Goal: Task Accomplishment & Management: Manage account settings

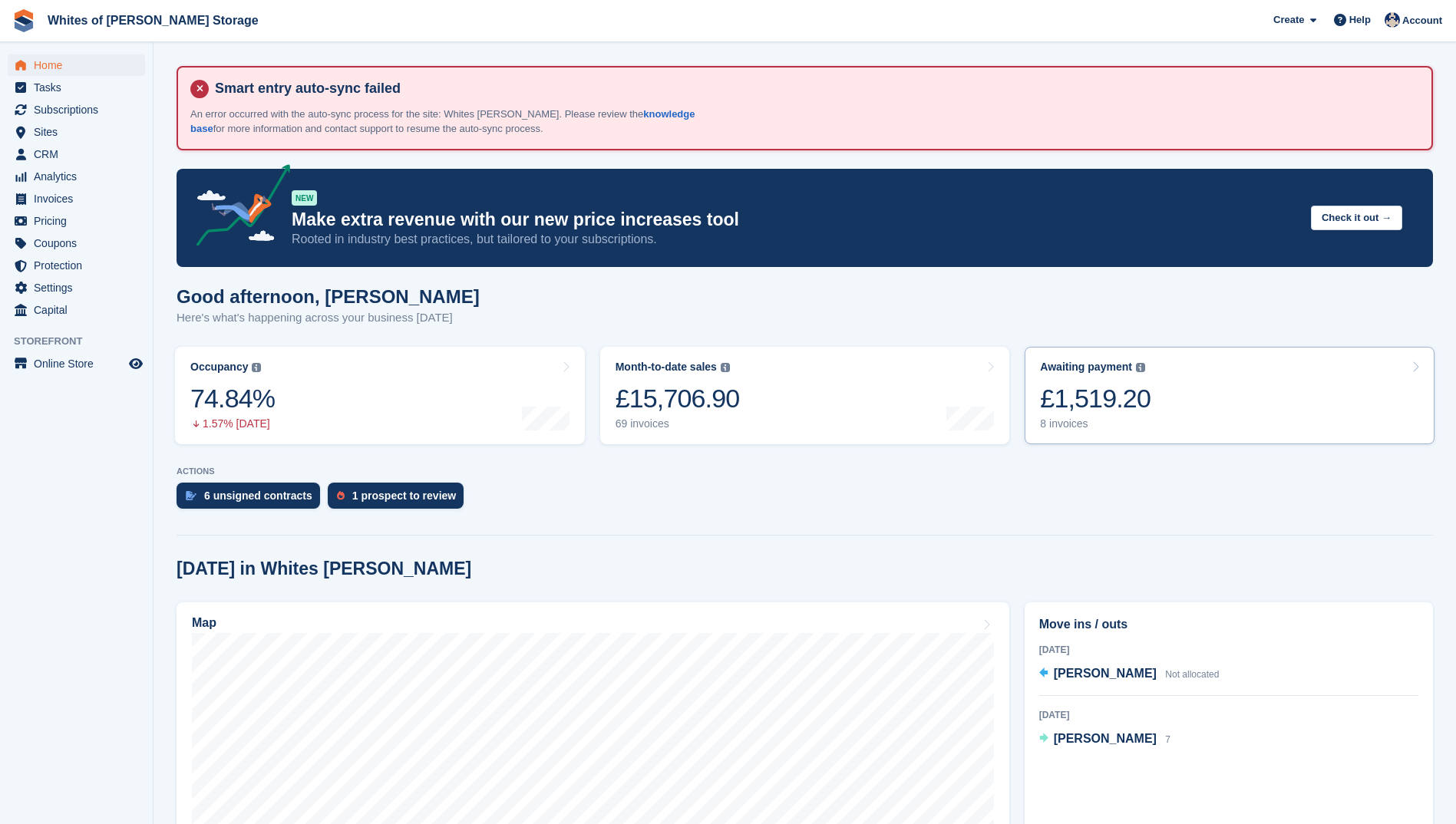
click at [1066, 406] on div "£1,519.20" at bounding box center [1096, 398] width 111 height 31
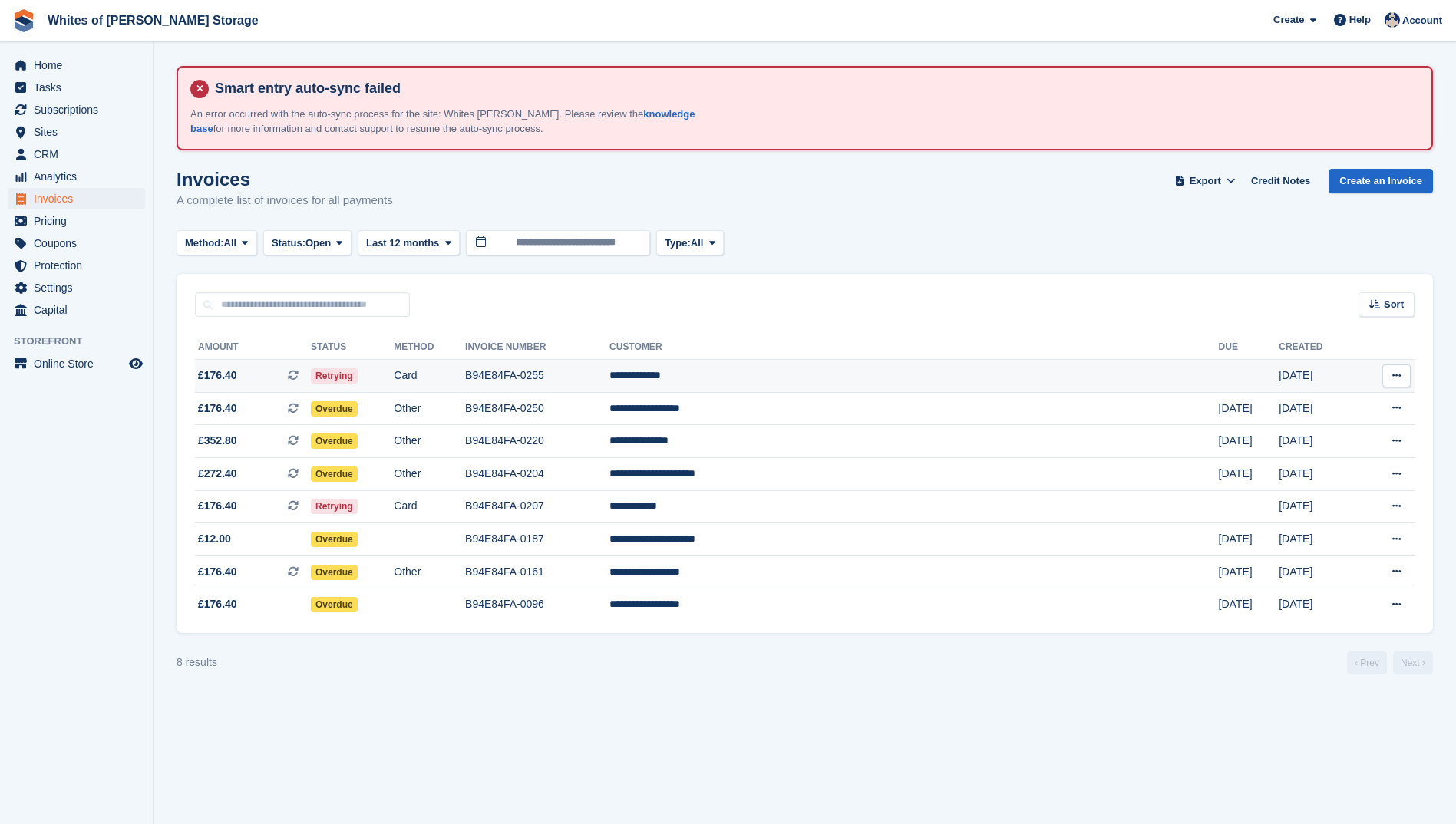
click at [218, 373] on span "£176.40" at bounding box center [217, 375] width 39 height 16
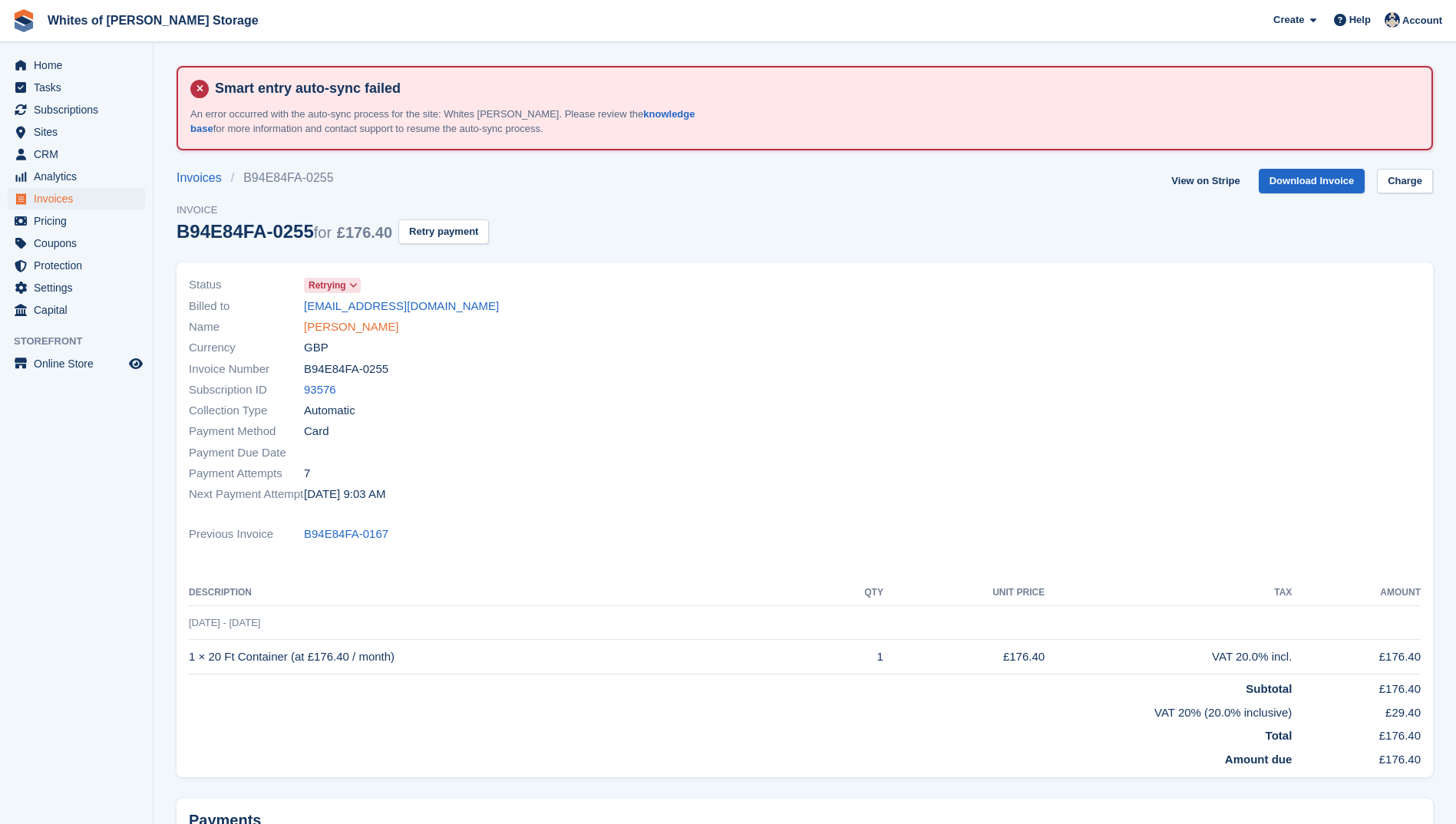
click at [350, 326] on link "[PERSON_NAME]" at bounding box center [351, 327] width 94 height 17
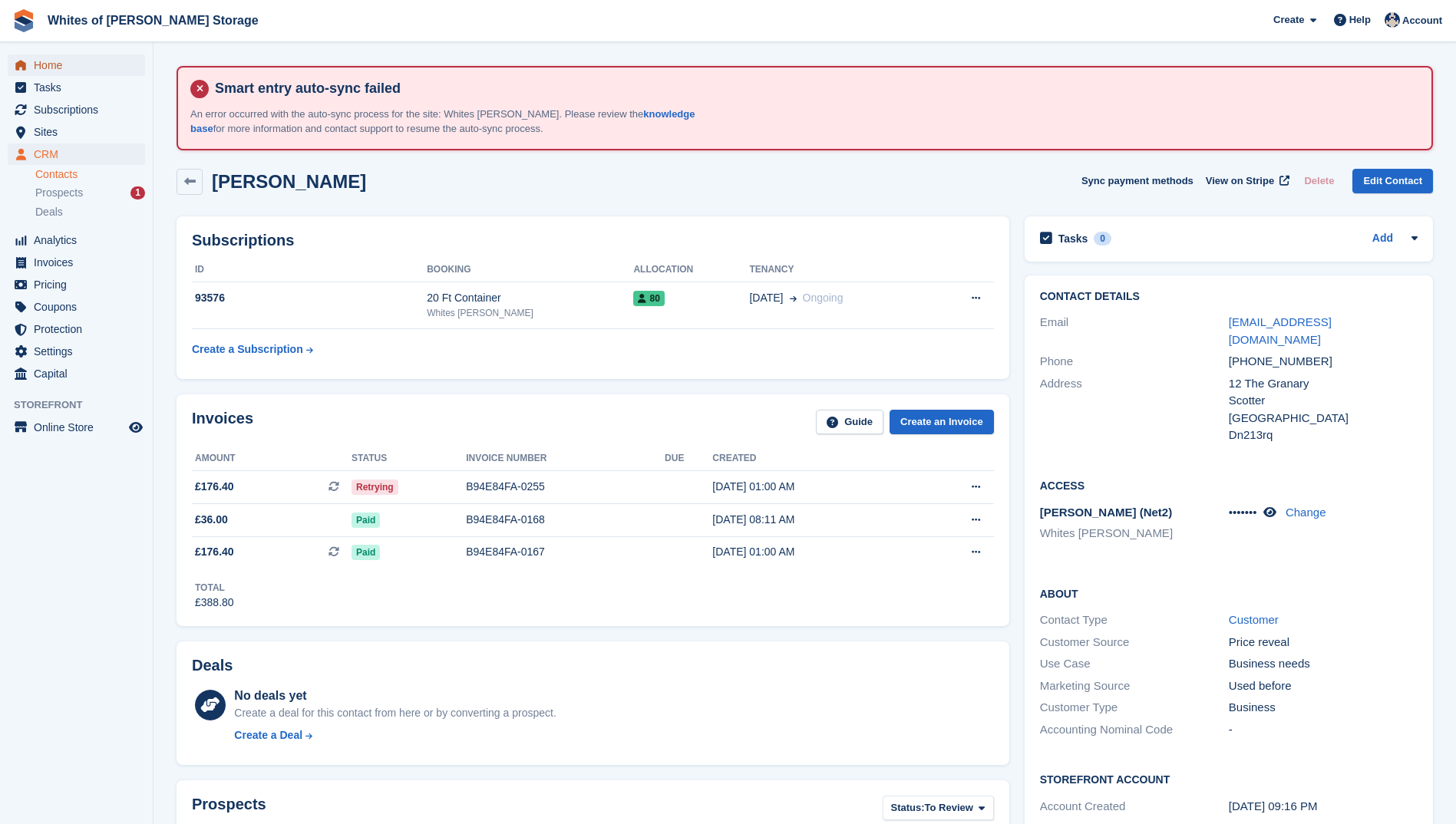
click at [63, 64] on span "Home" at bounding box center [79, 65] width 92 height 22
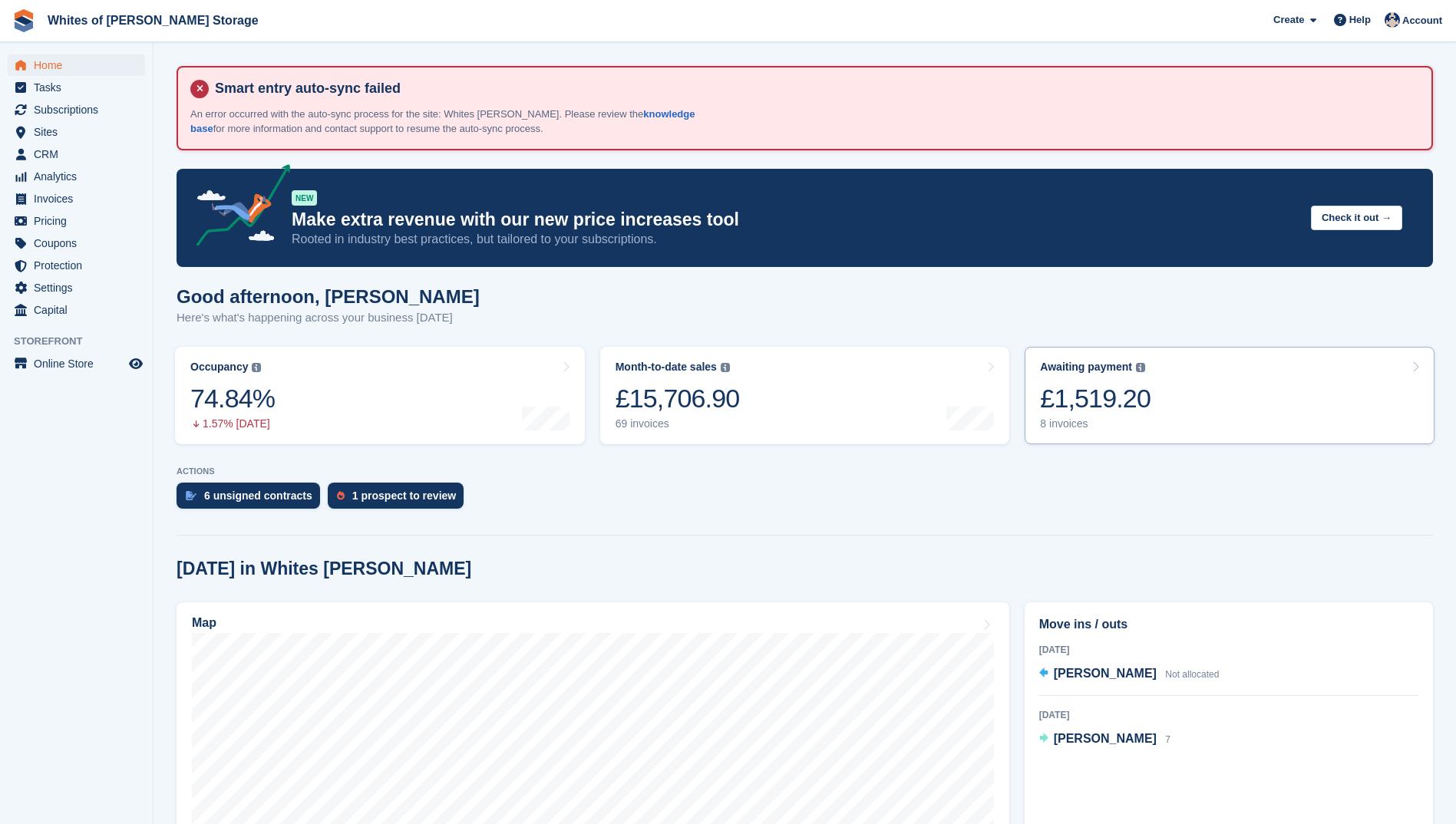
click at [1070, 418] on div "8 invoices" at bounding box center [1096, 423] width 111 height 13
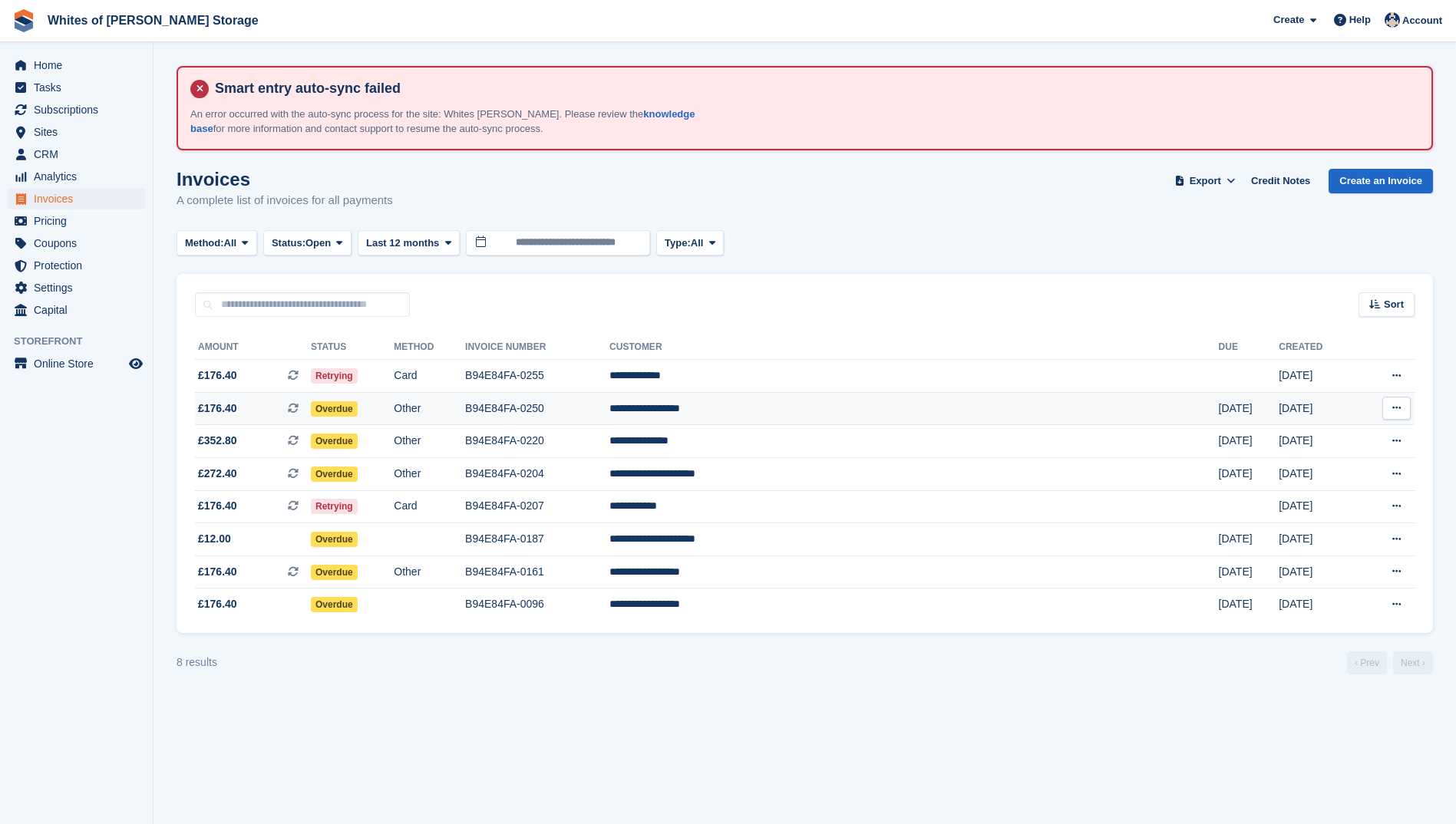
click at [212, 414] on span "£176.40" at bounding box center [217, 409] width 39 height 16
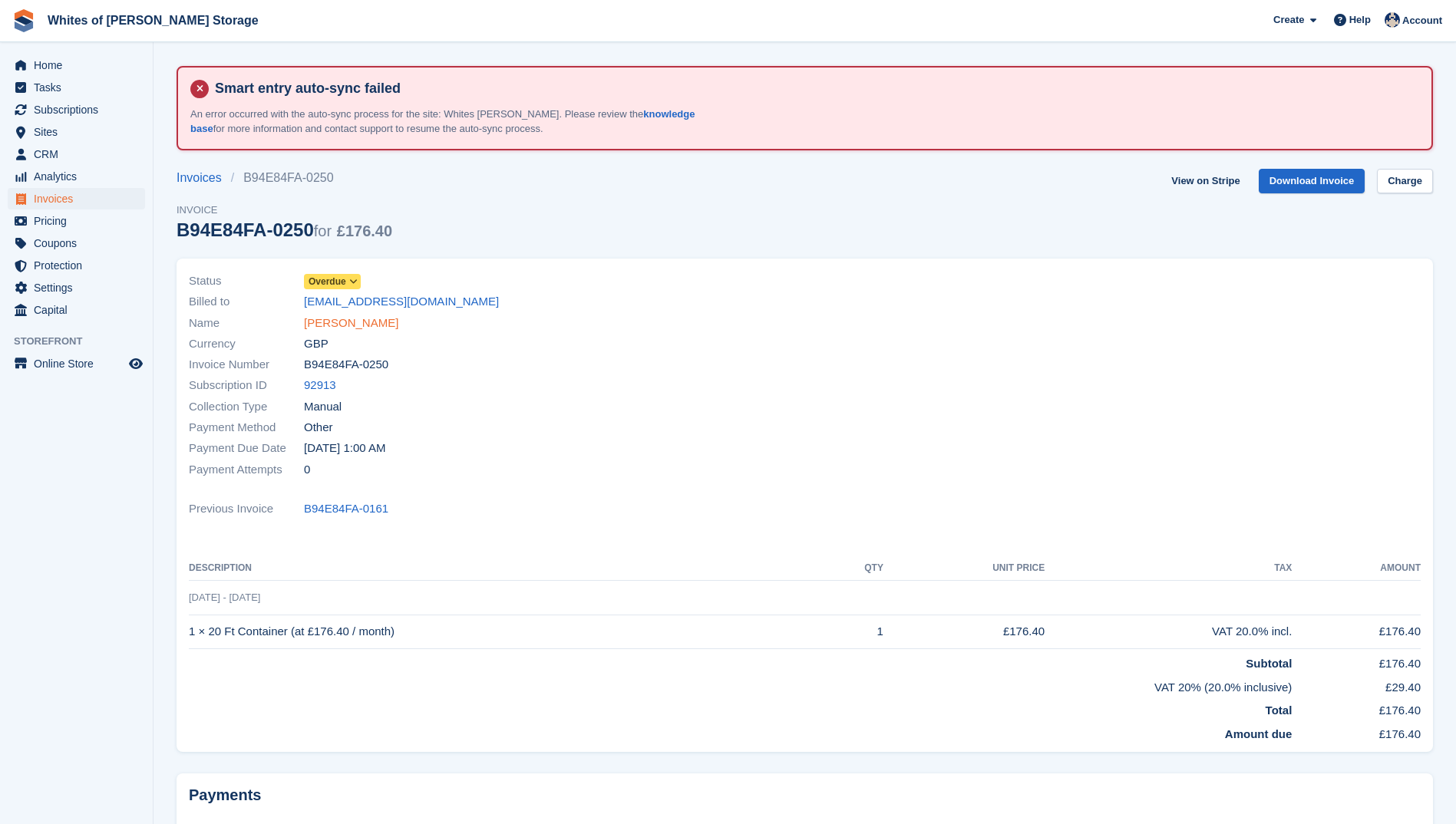
click at [386, 326] on link "[PERSON_NAME]" at bounding box center [351, 323] width 94 height 17
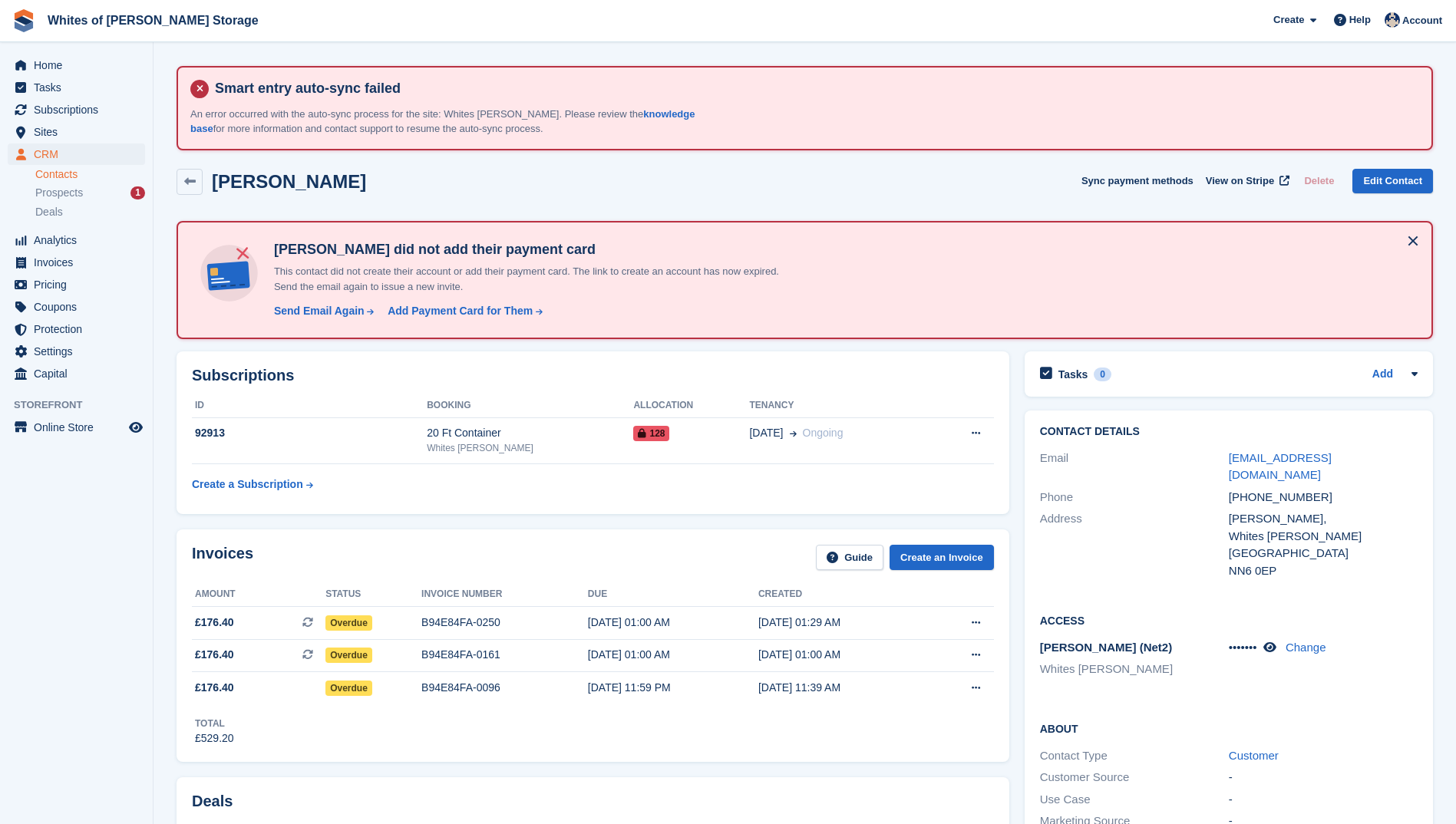
click at [1412, 238] on button at bounding box center [1413, 241] width 24 height 24
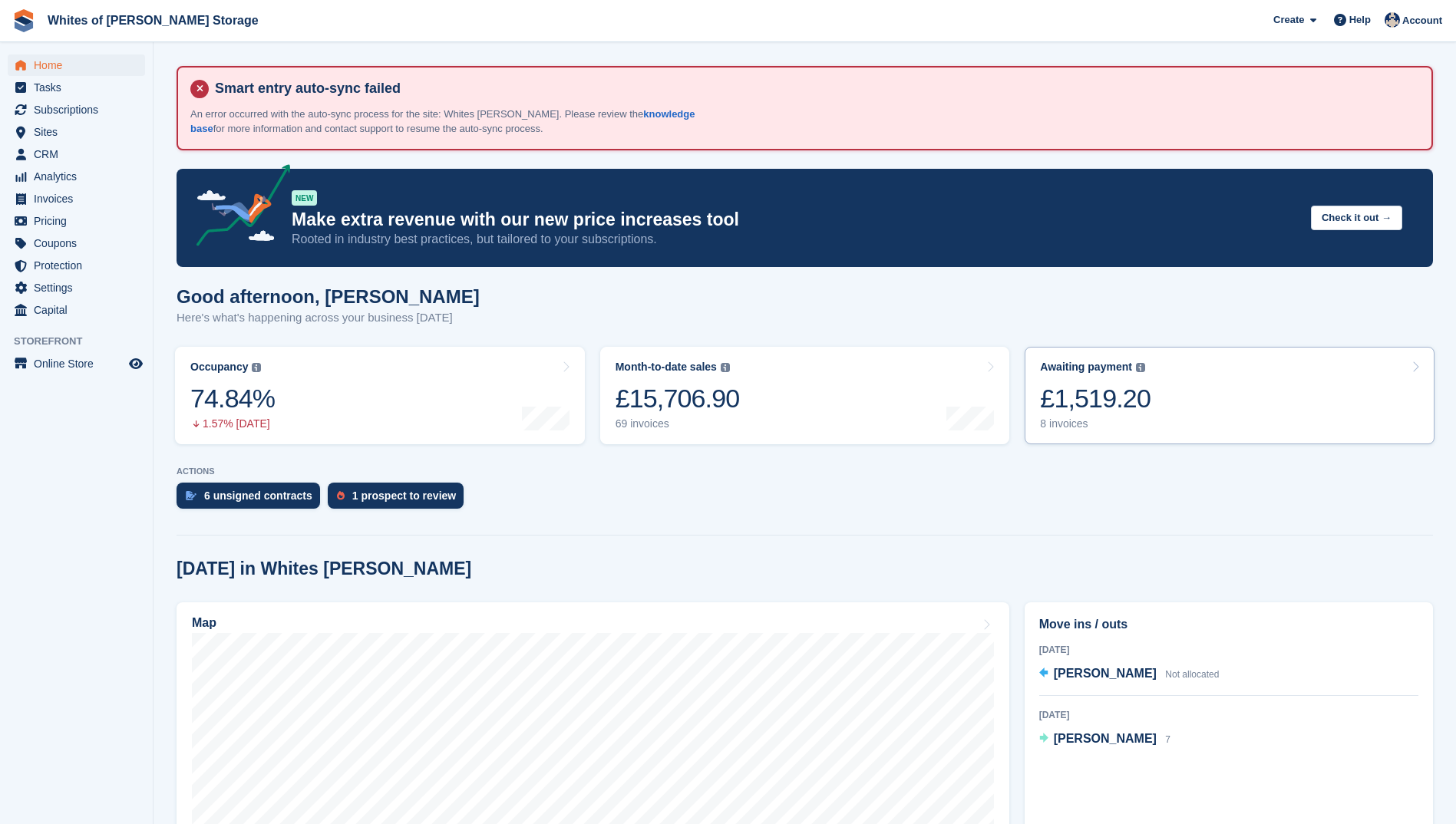
click at [1078, 404] on div "£1,519.20" at bounding box center [1096, 398] width 111 height 31
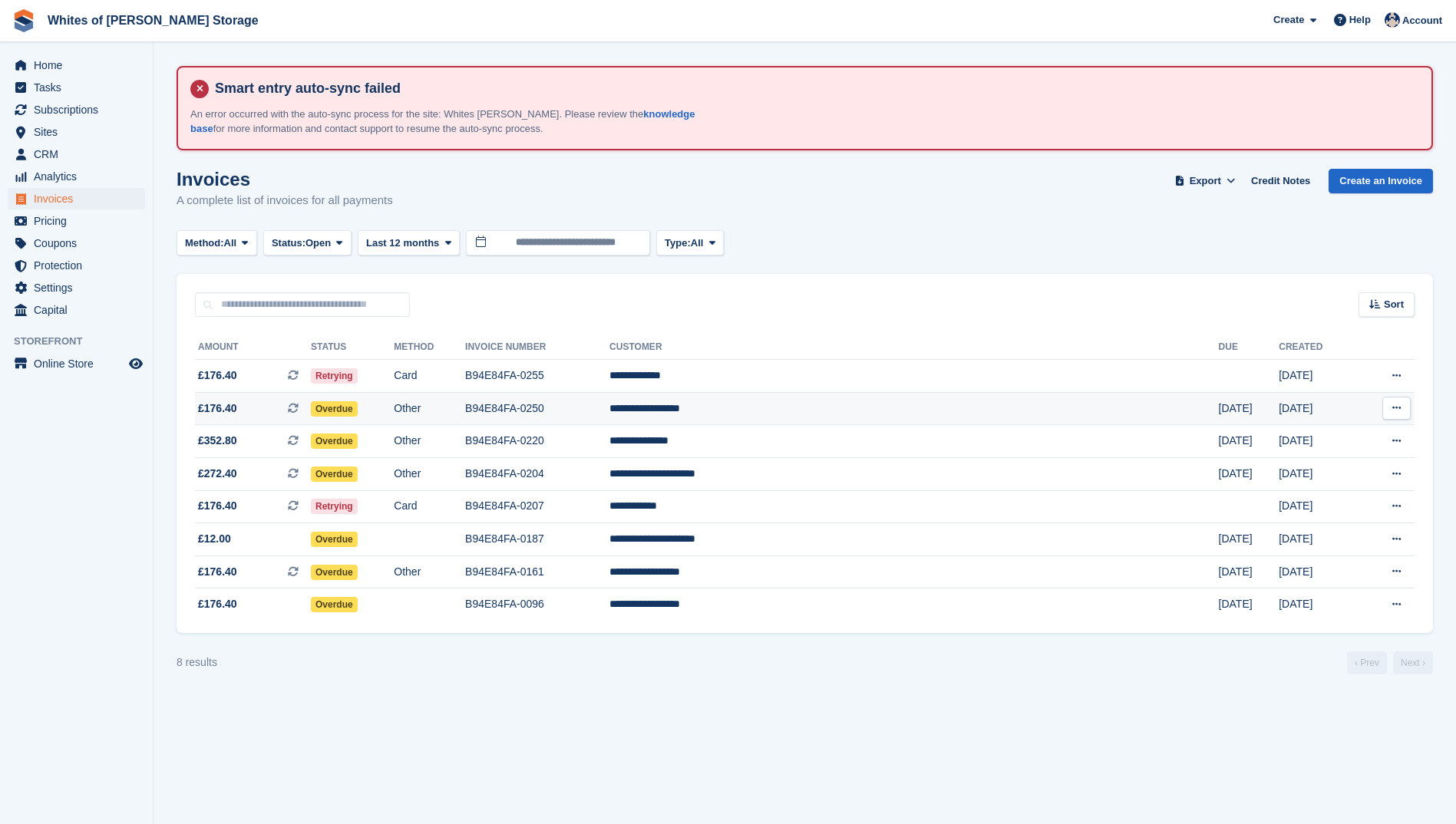
click at [211, 408] on span "£176.40" at bounding box center [217, 409] width 39 height 16
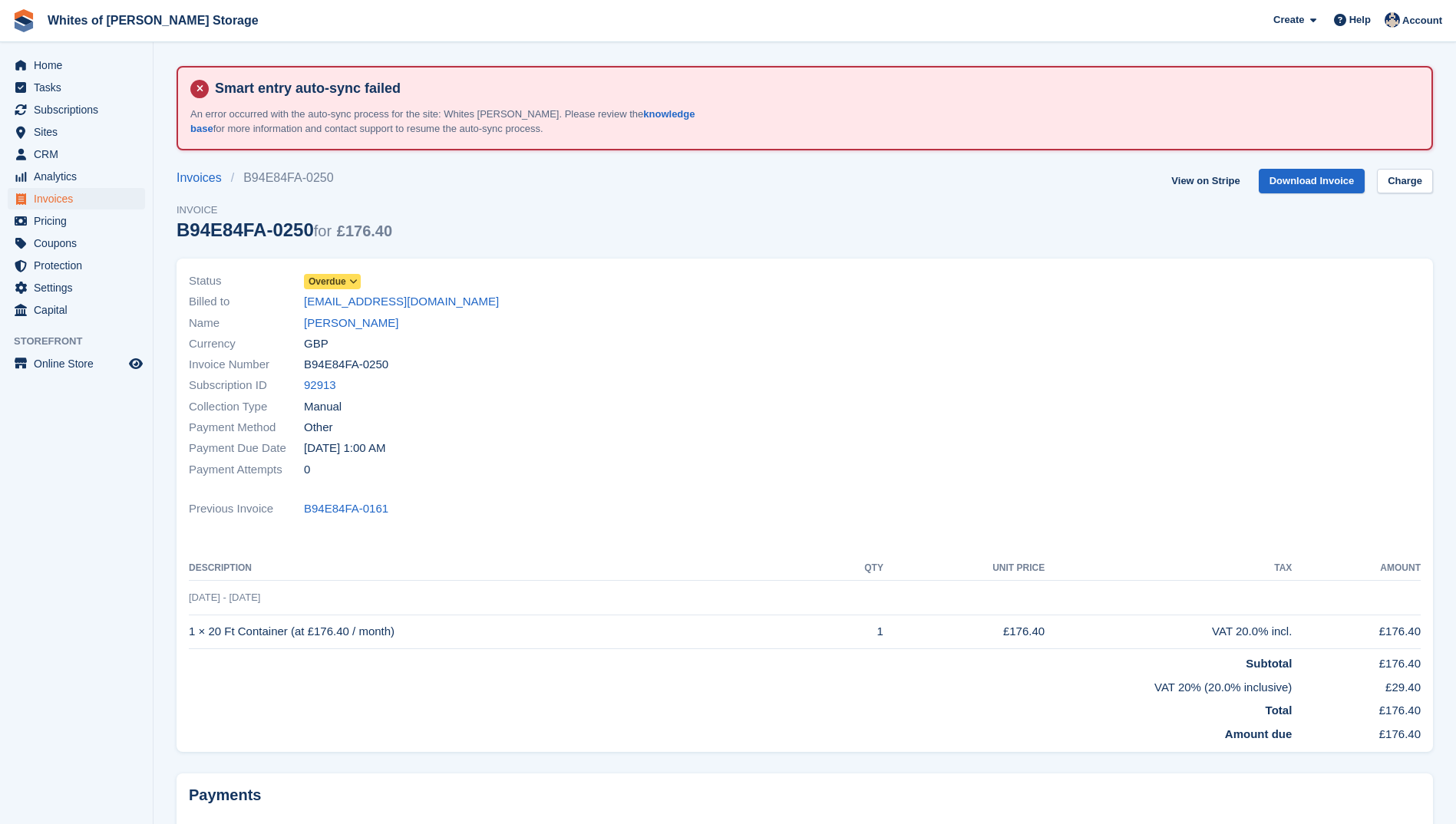
click at [355, 280] on icon at bounding box center [353, 282] width 9 height 10
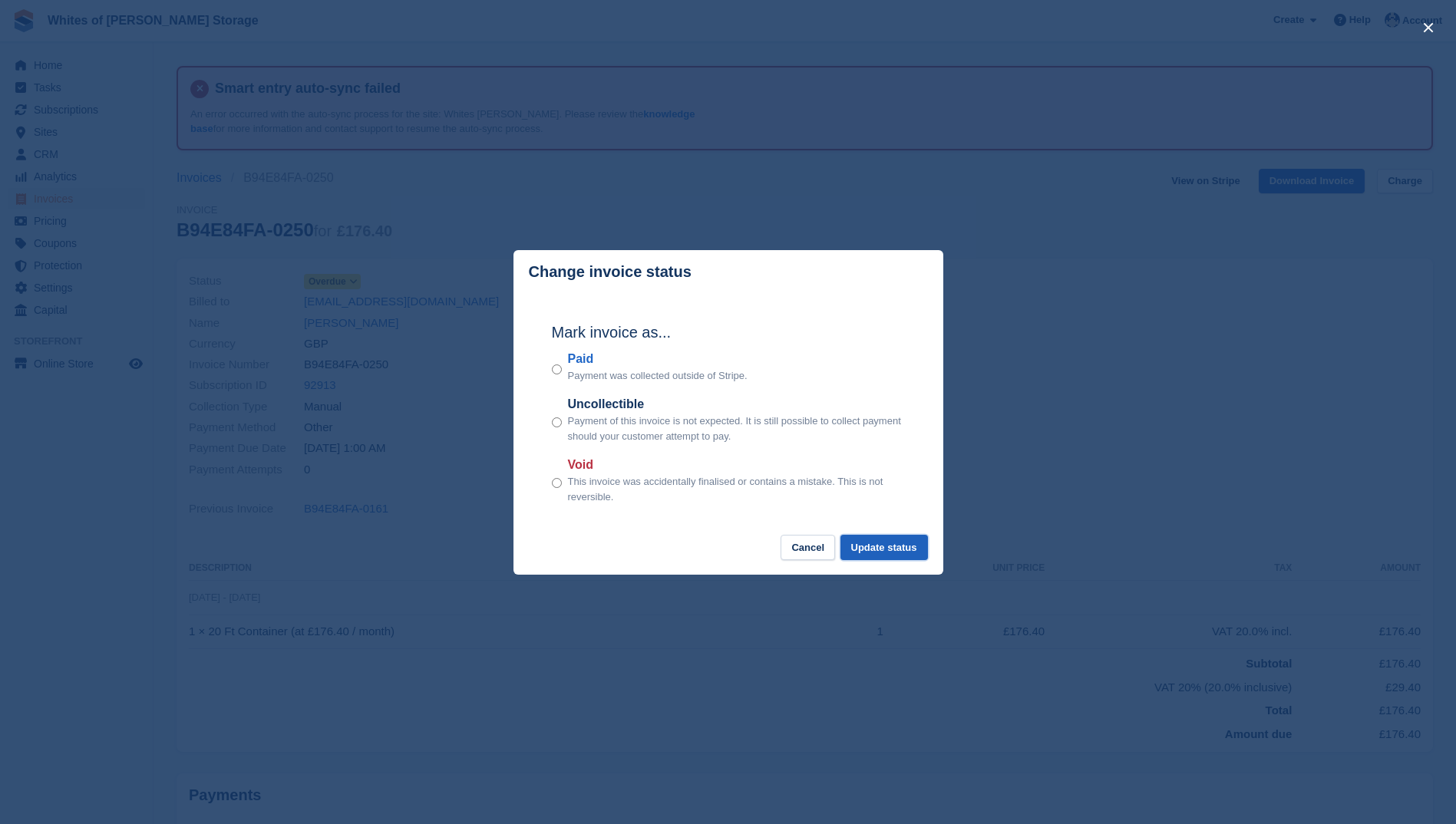
click at [890, 547] on button "Update status" at bounding box center [884, 547] width 87 height 25
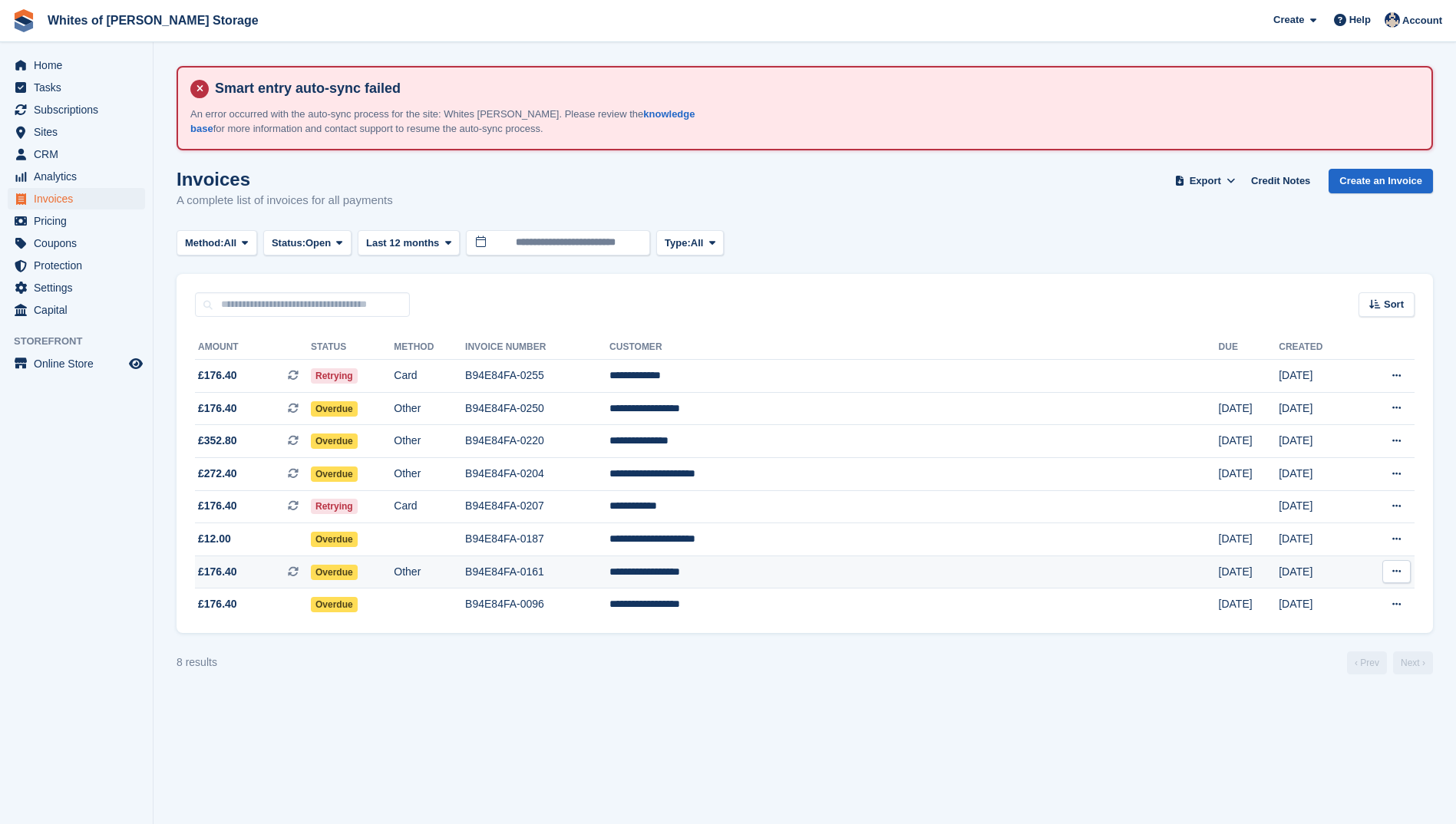
click at [219, 576] on span "£176.40" at bounding box center [217, 572] width 39 height 16
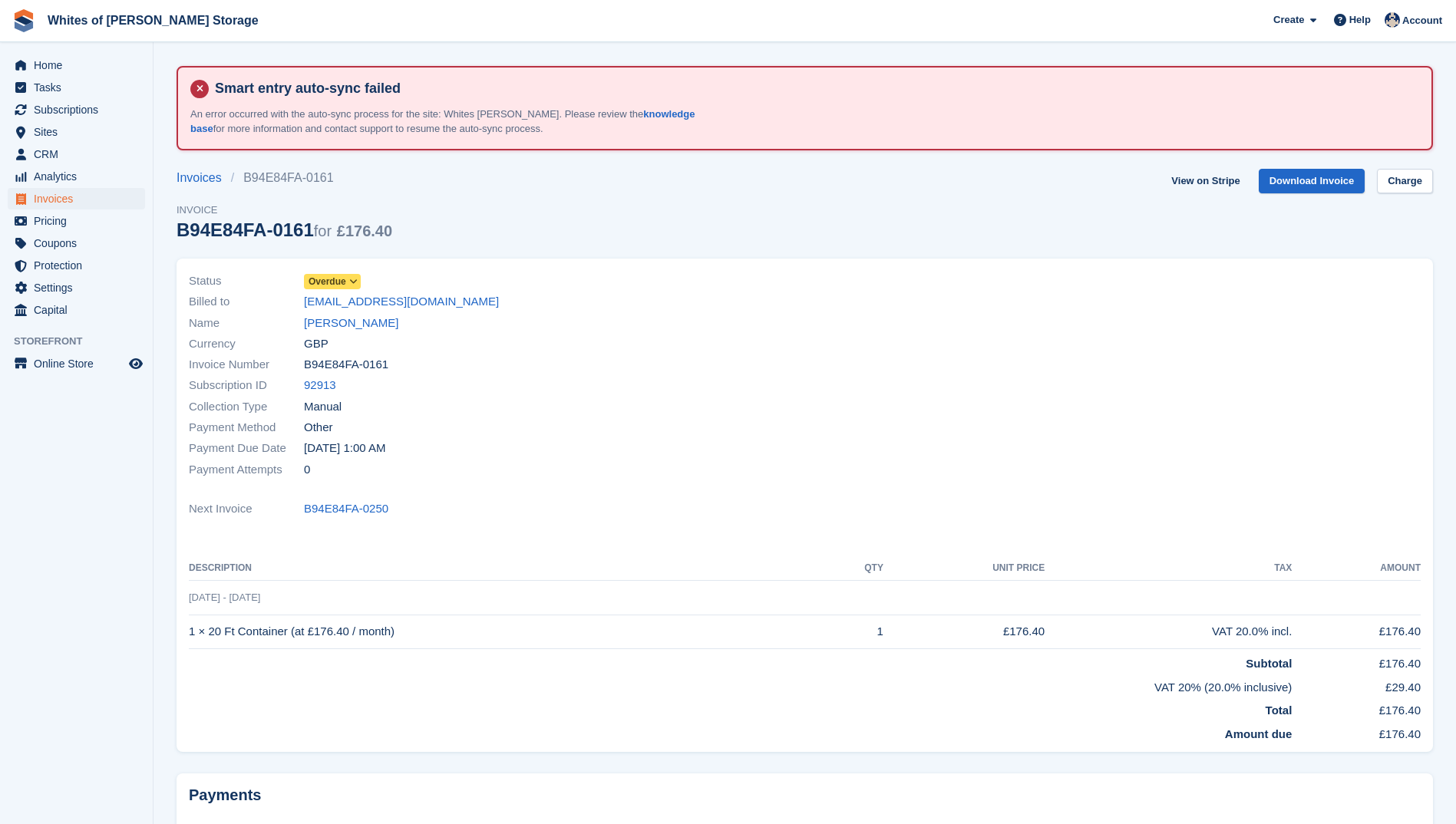
click at [353, 278] on icon at bounding box center [353, 282] width 9 height 10
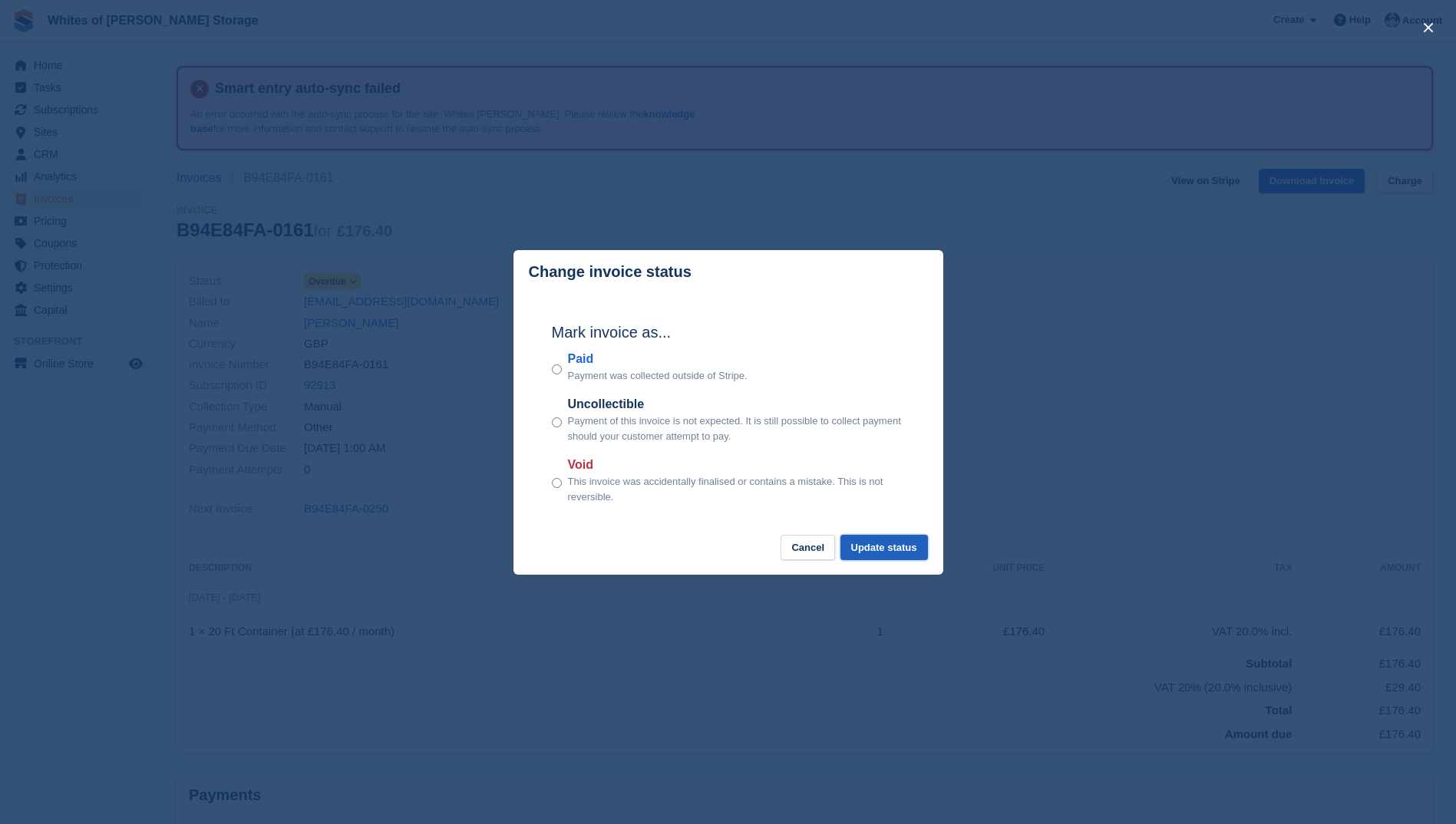
click at [894, 548] on button "Update status" at bounding box center [884, 547] width 87 height 25
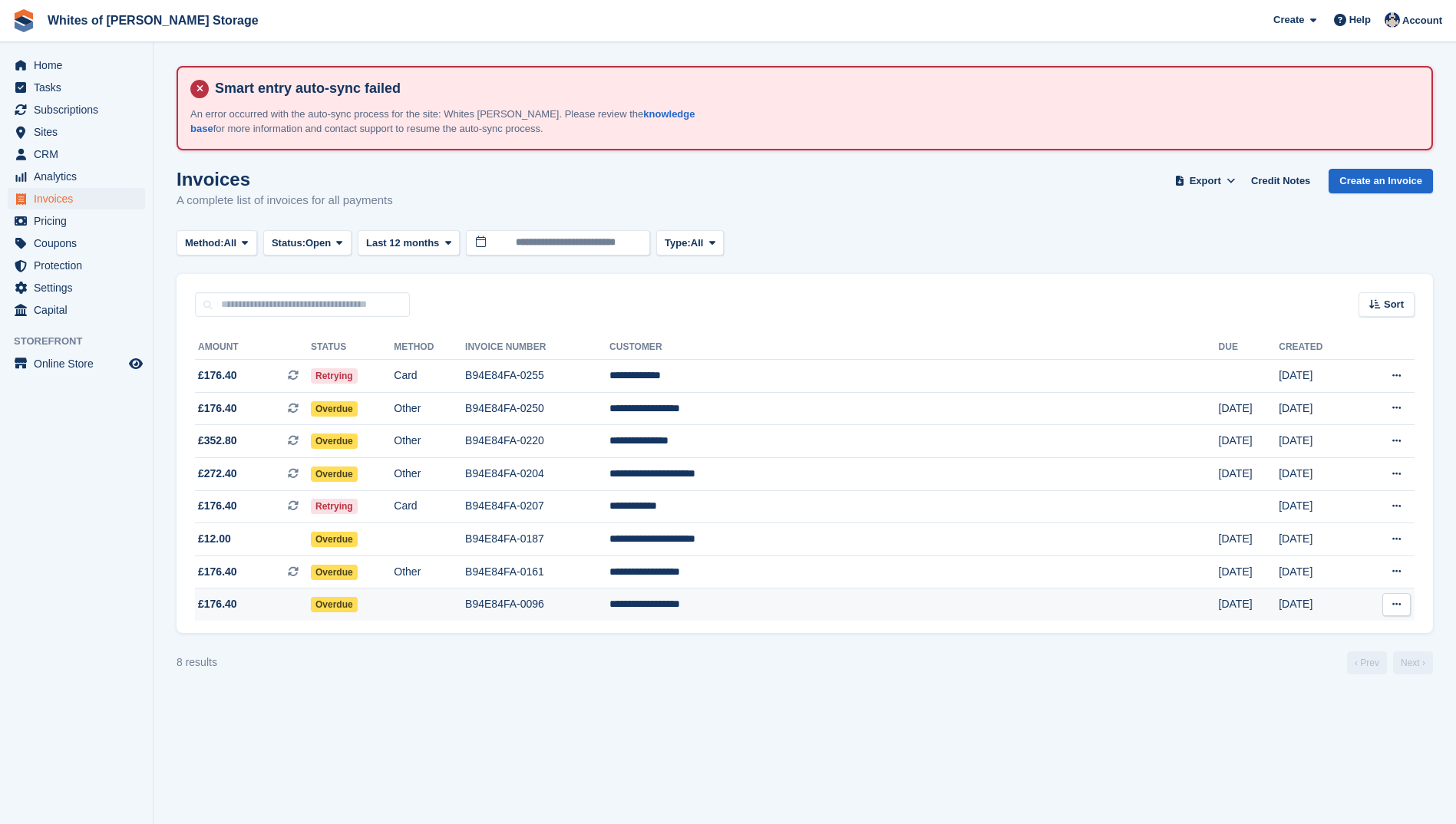
click at [215, 605] on span "£176.40" at bounding box center [217, 604] width 39 height 16
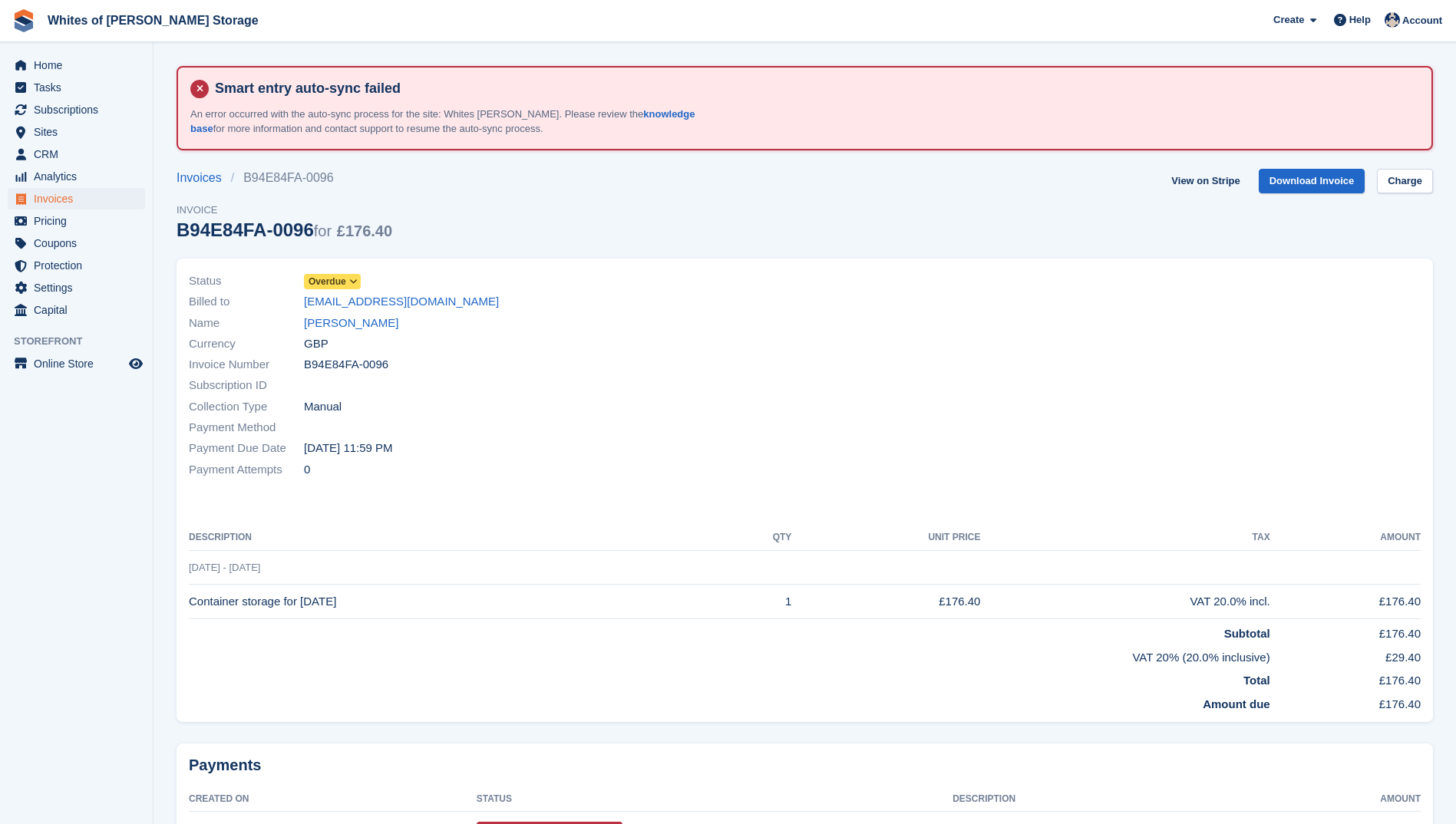
click at [340, 288] on span "Overdue" at bounding box center [333, 282] width 57 height 16
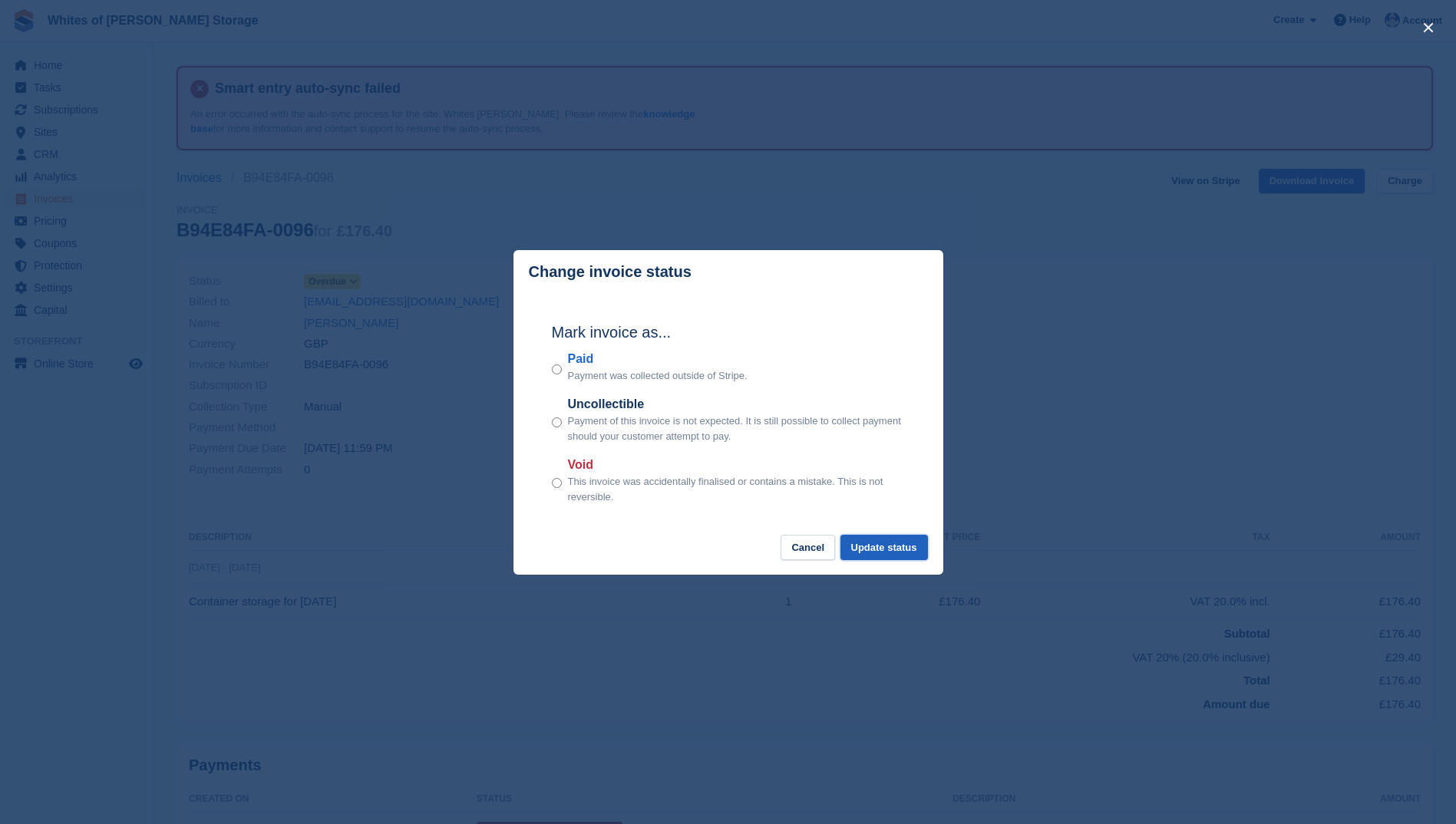
click at [880, 542] on button "Update status" at bounding box center [884, 547] width 87 height 25
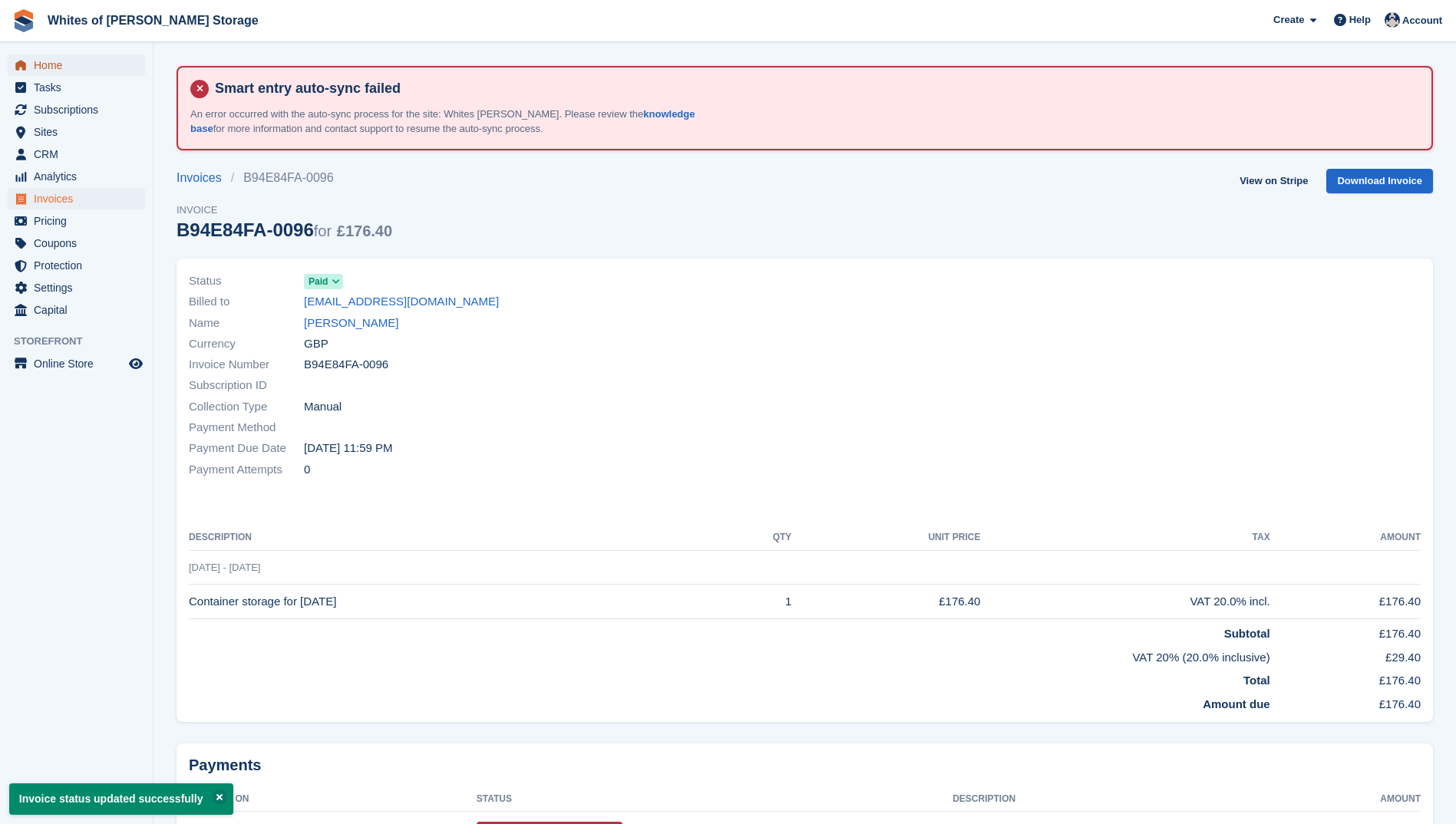
click at [49, 60] on span "Home" at bounding box center [79, 65] width 92 height 22
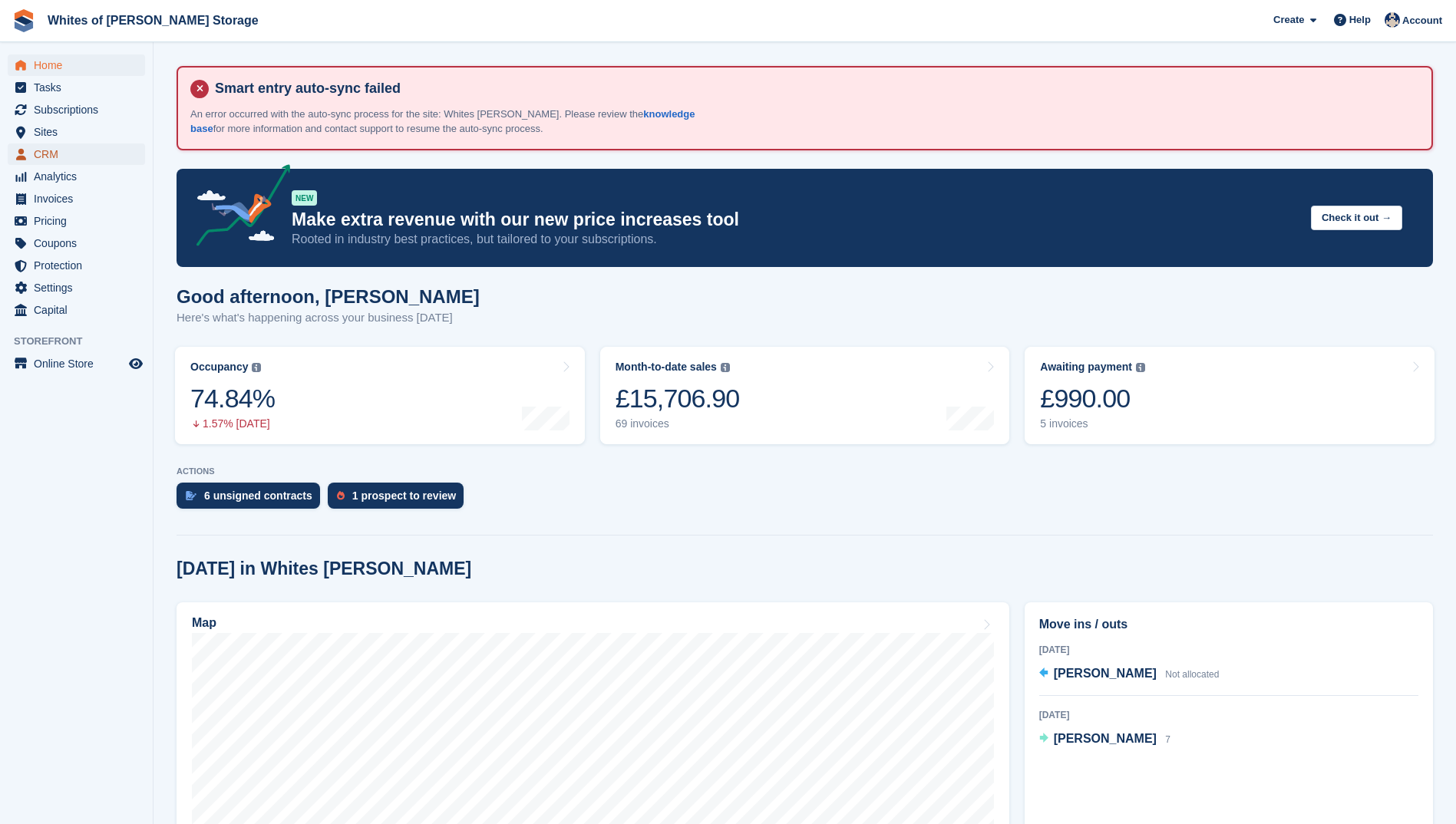
click at [63, 152] on span "CRM" at bounding box center [79, 154] width 92 height 22
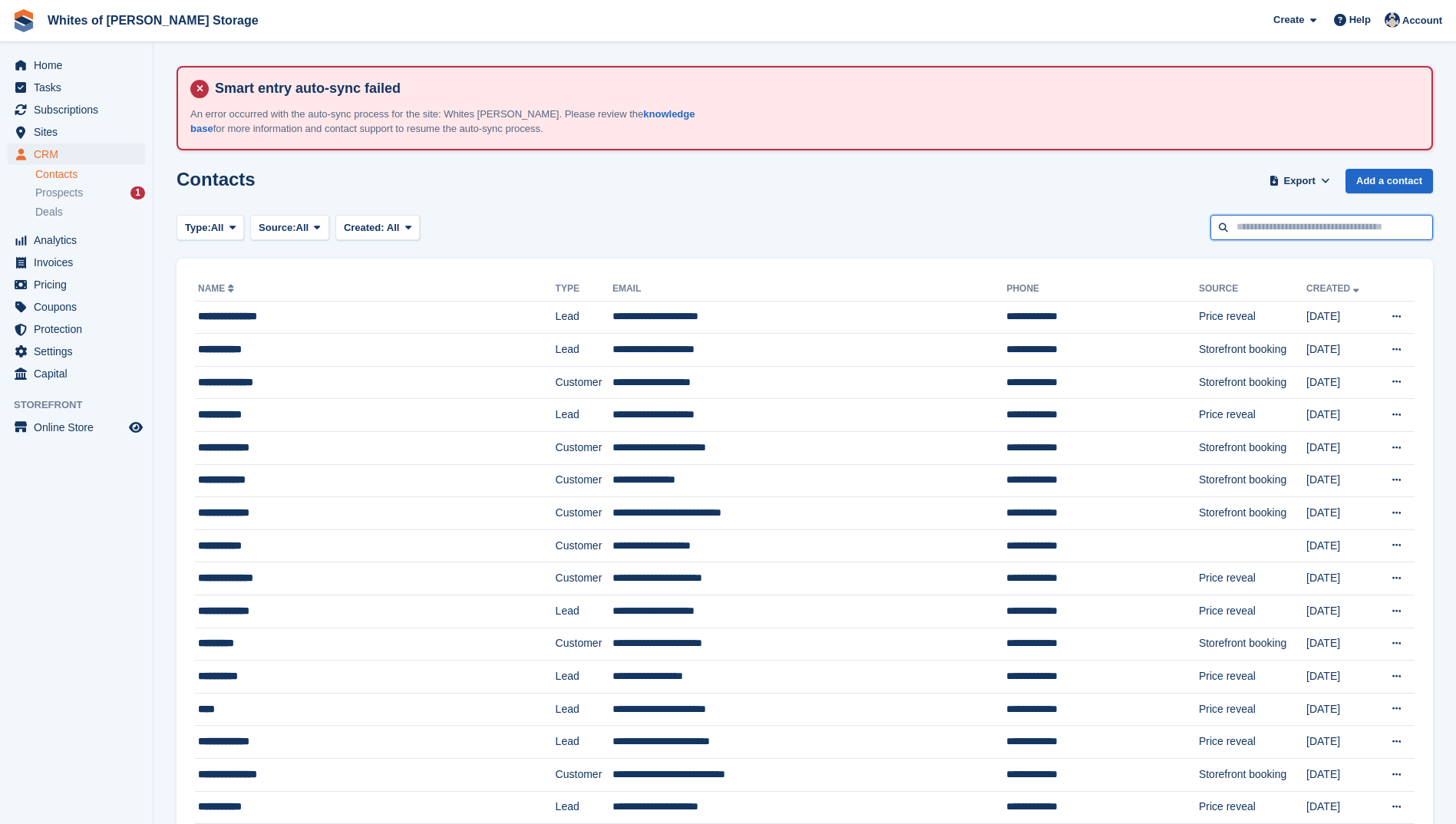
click at [1260, 227] on input "text" at bounding box center [1322, 227] width 223 height 25
type input "*****"
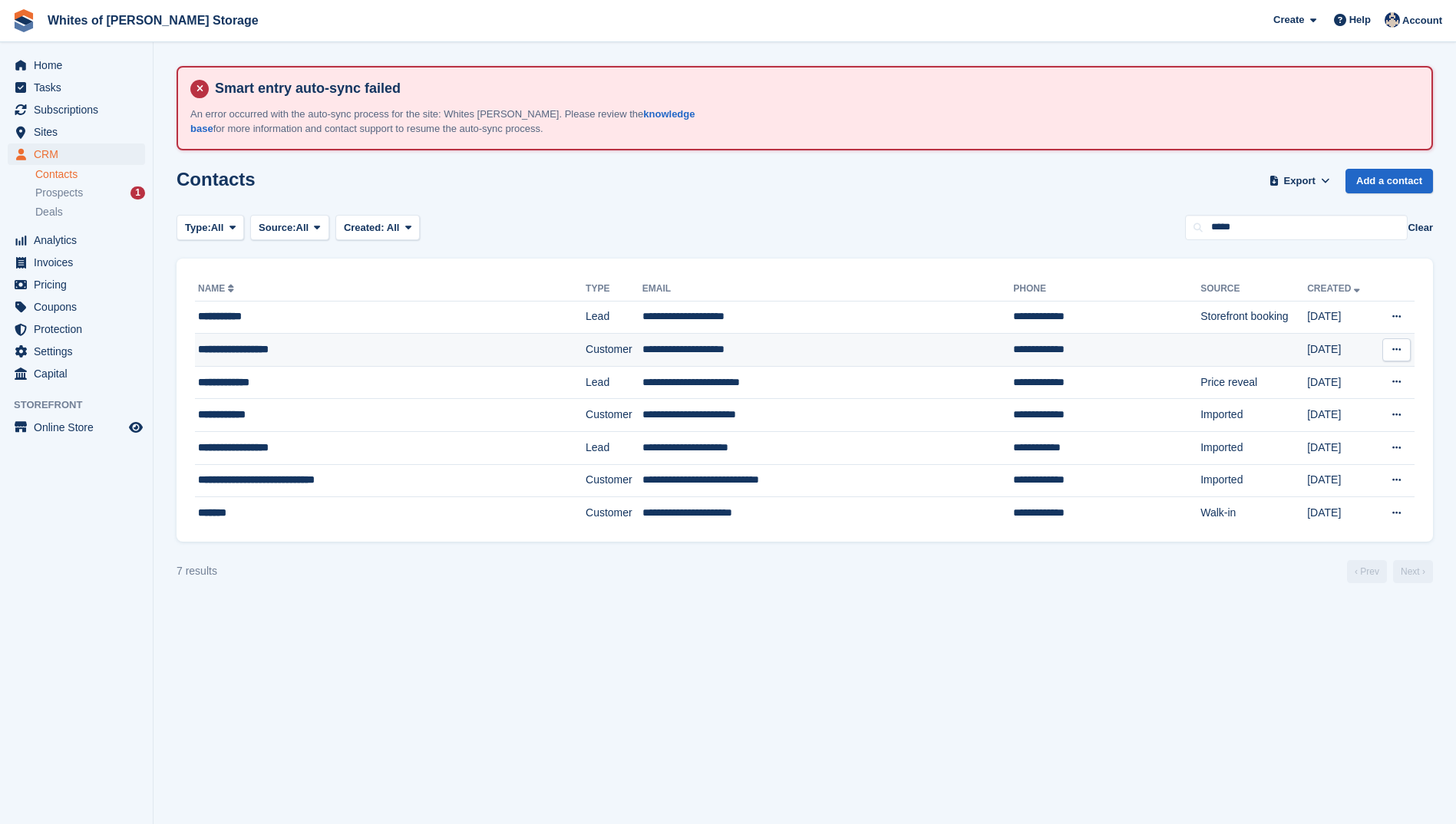
click at [277, 345] on div "**********" at bounding box center [357, 349] width 319 height 16
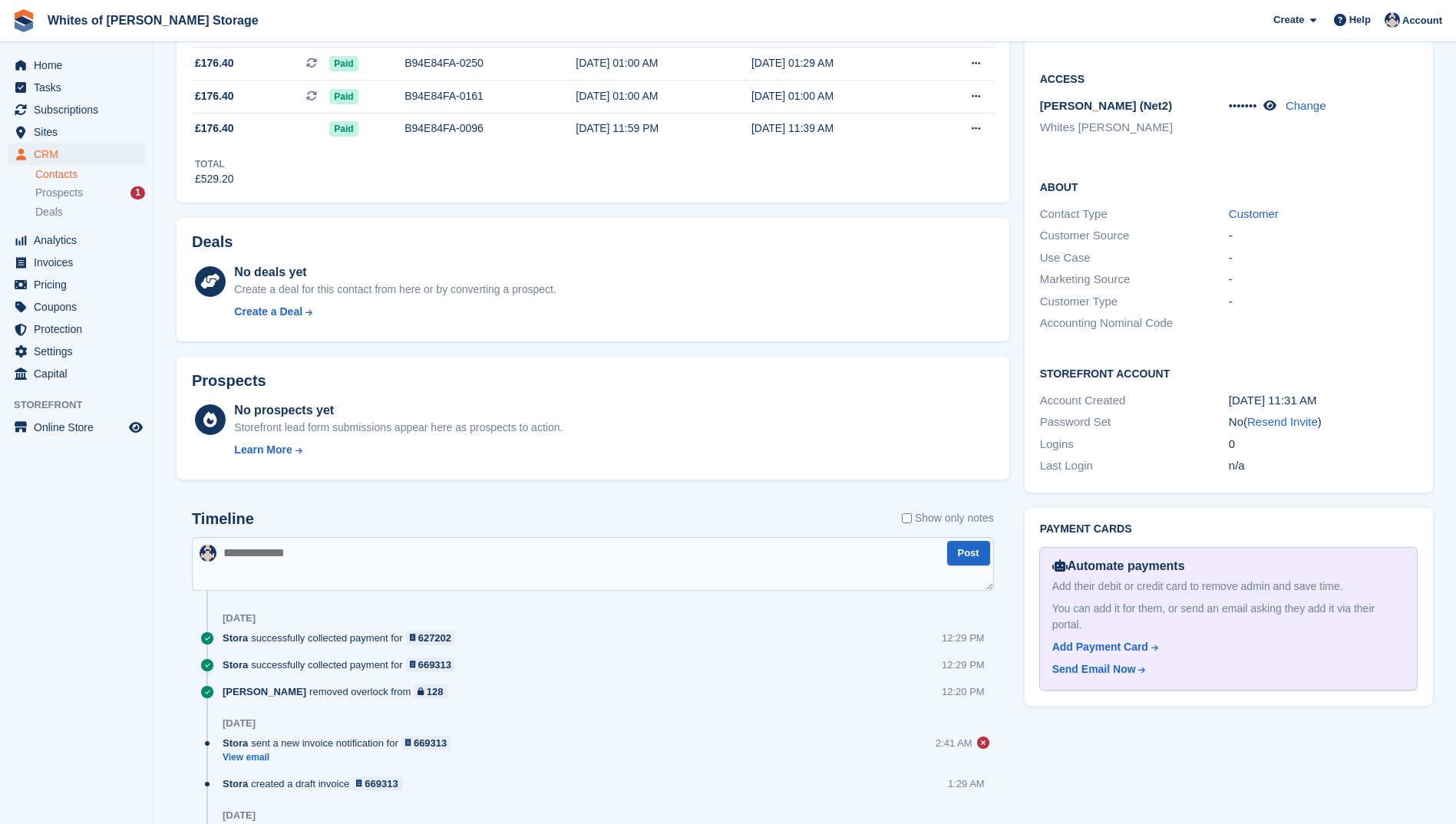
scroll to position [460, 0]
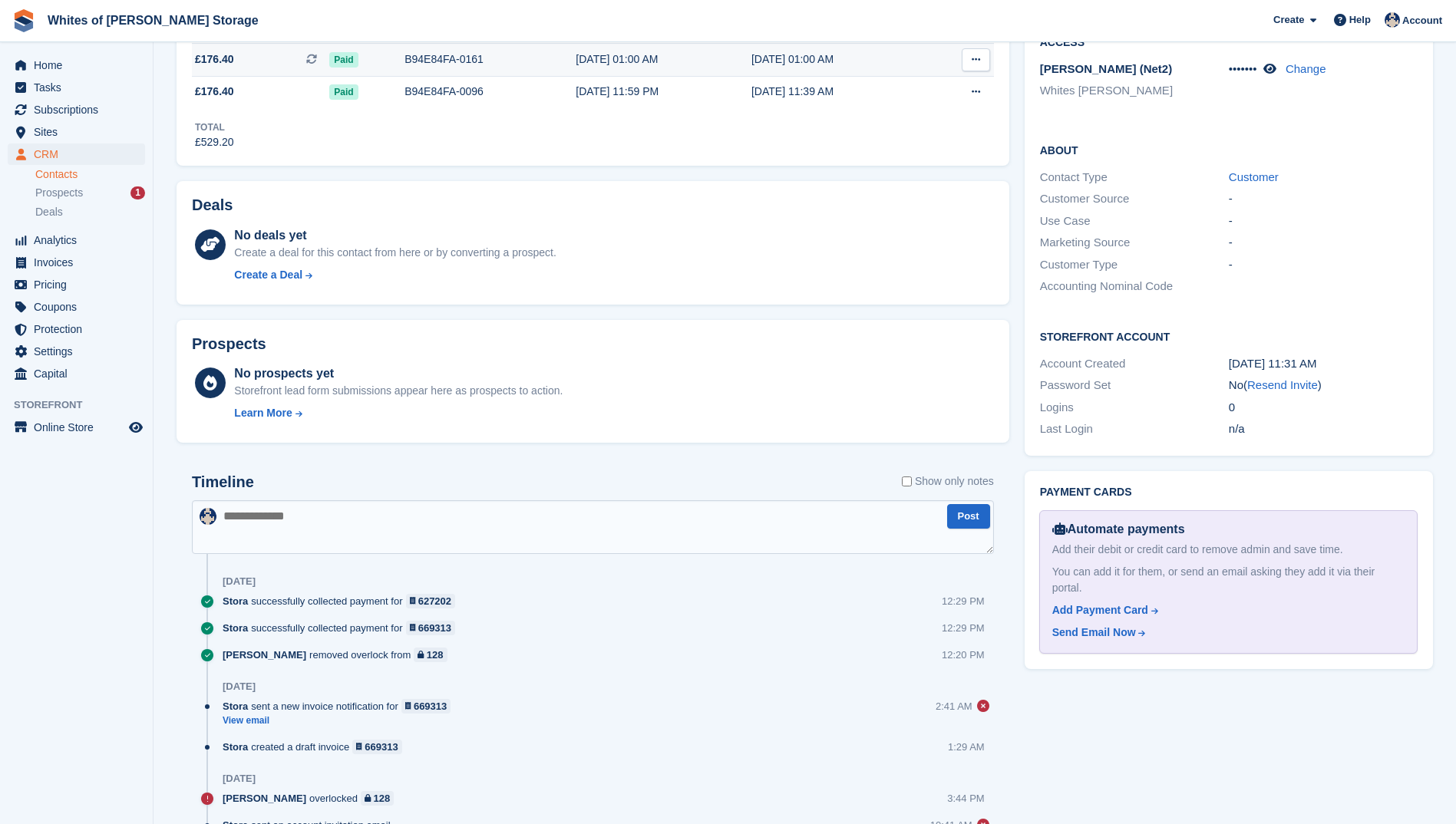
drag, startPoint x: 1274, startPoint y: 370, endPoint x: 807, endPoint y: 68, distance: 556.1
click at [1274, 378] on link "Resend Invite" at bounding box center [1282, 384] width 71 height 13
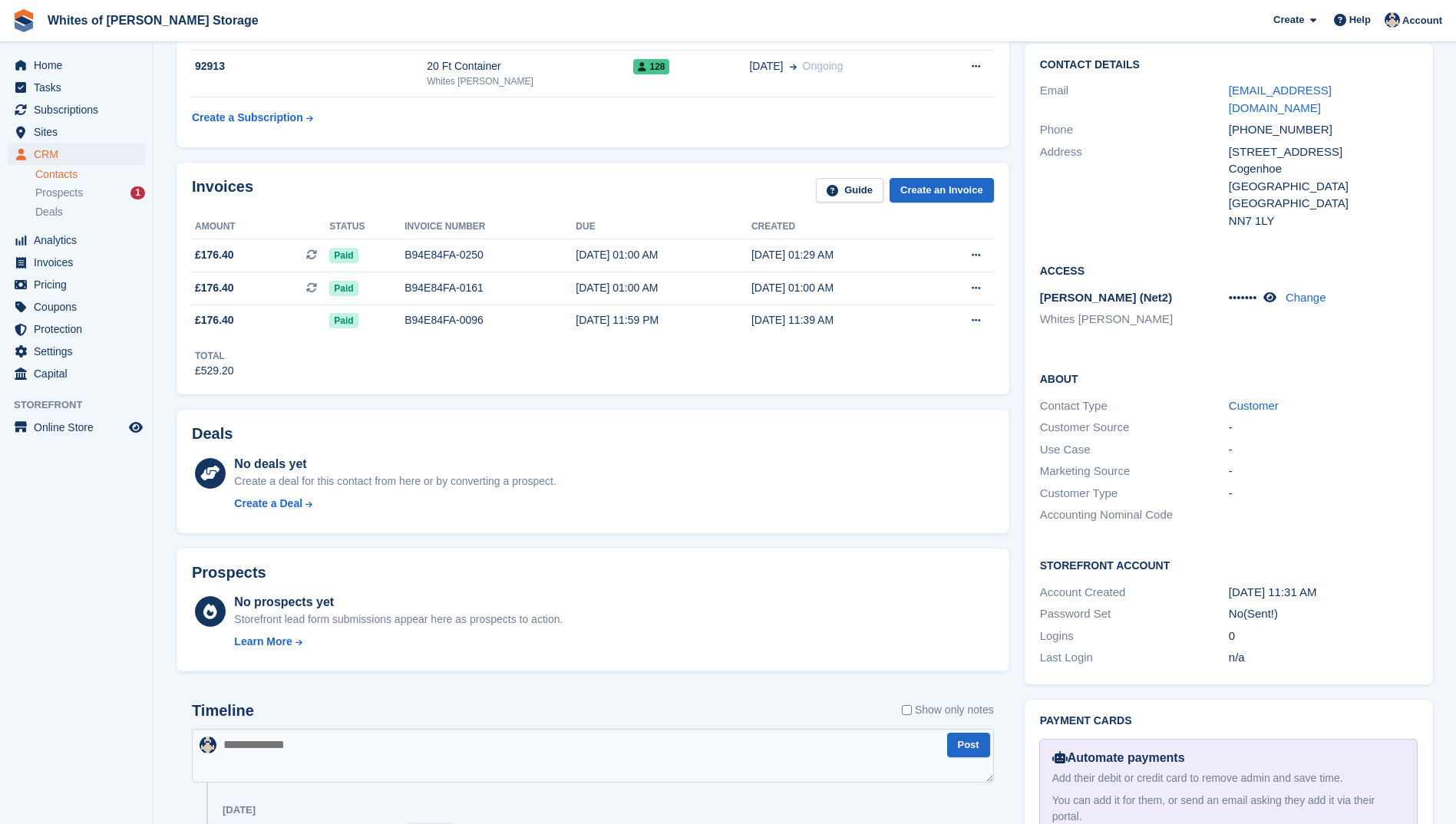
scroll to position [230, 0]
click at [49, 66] on span "Home" at bounding box center [79, 65] width 92 height 22
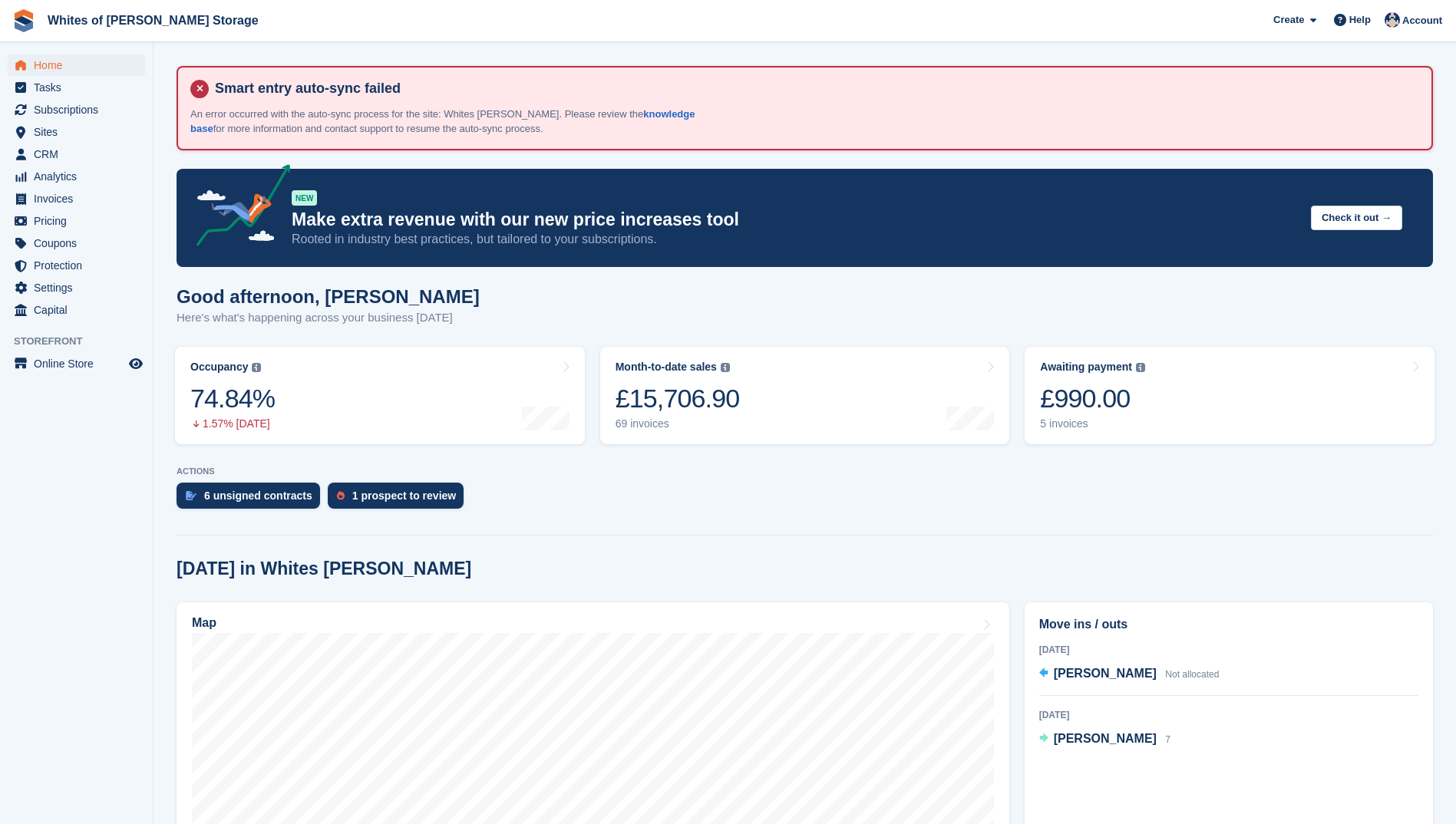
click at [197, 91] on icon at bounding box center [199, 88] width 18 height 18
click at [1065, 428] on div "5 invoices" at bounding box center [1093, 423] width 105 height 13
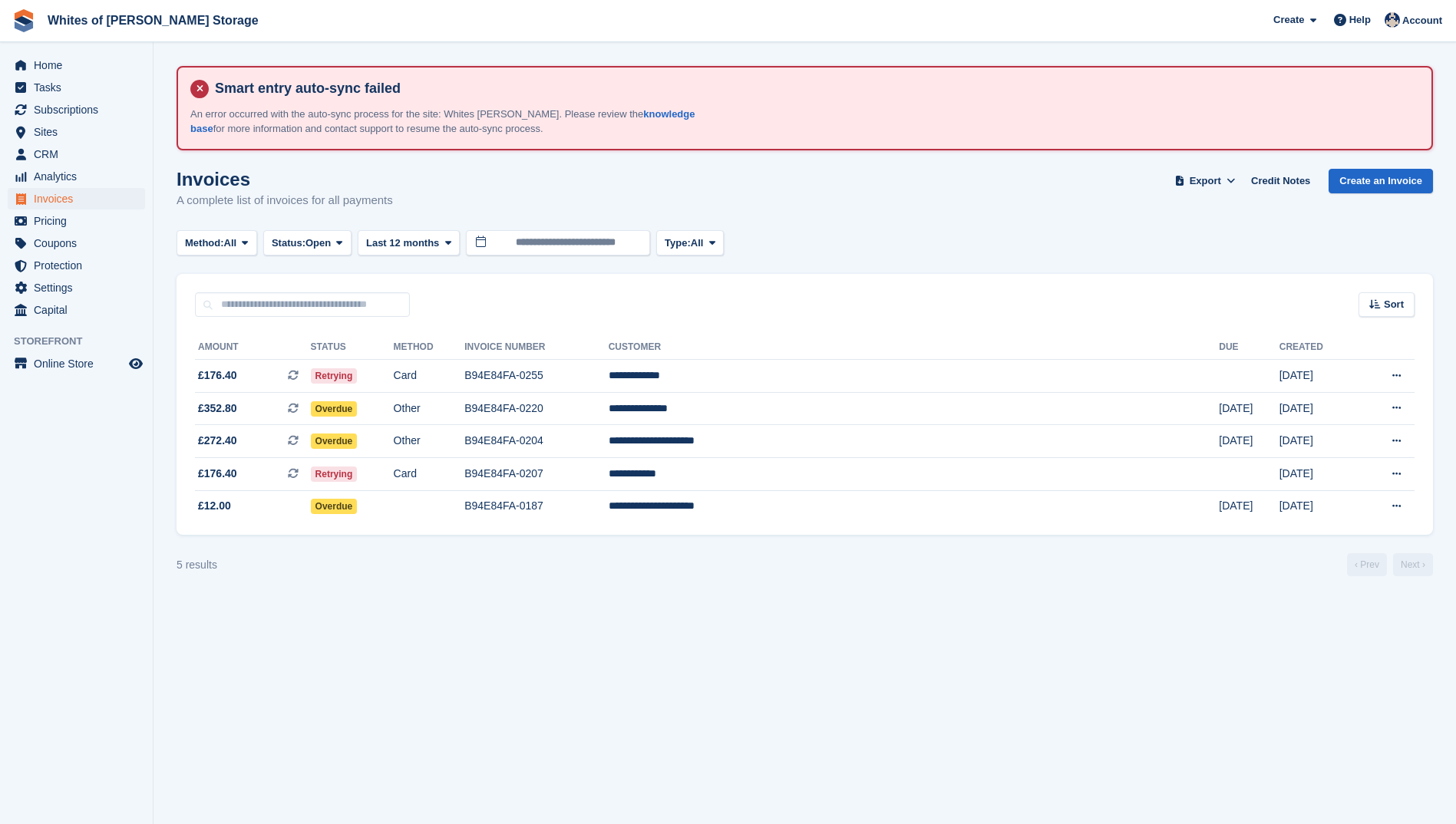
click at [202, 89] on icon at bounding box center [199, 88] width 18 height 18
